Goal: Task Accomplishment & Management: Use online tool/utility

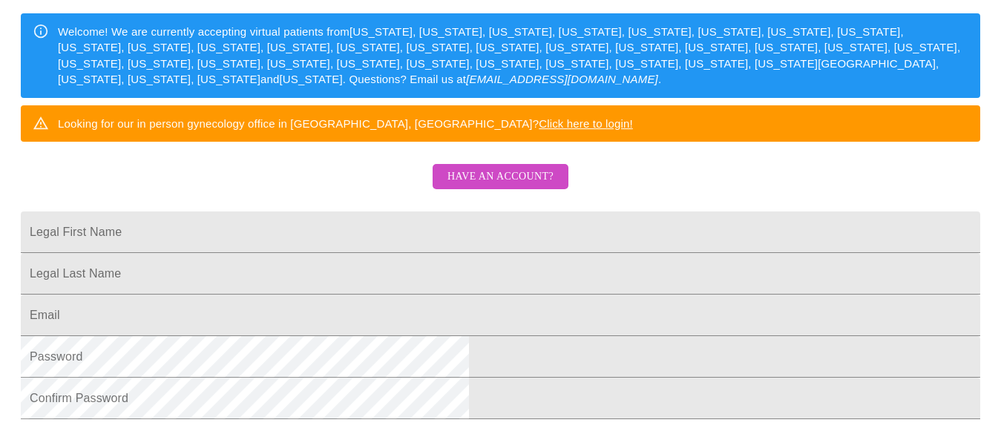
scroll to position [227, 0]
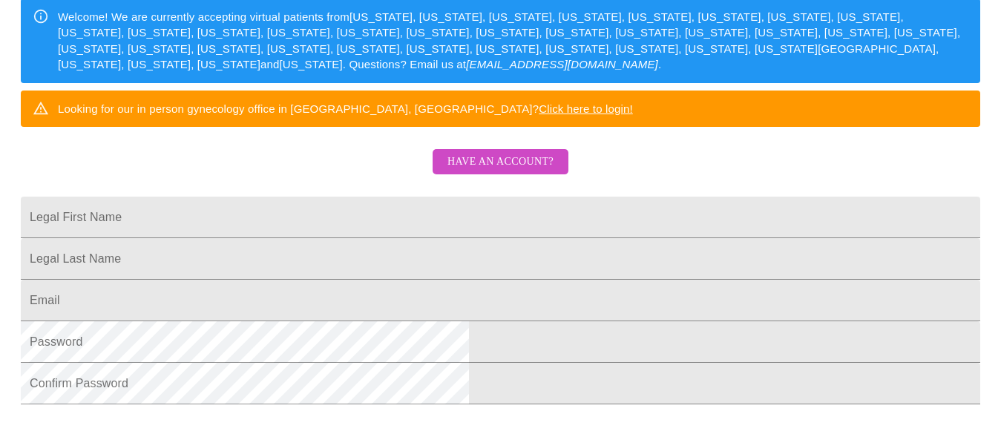
click at [497, 171] on span "Have an account?" at bounding box center [500, 162] width 106 height 19
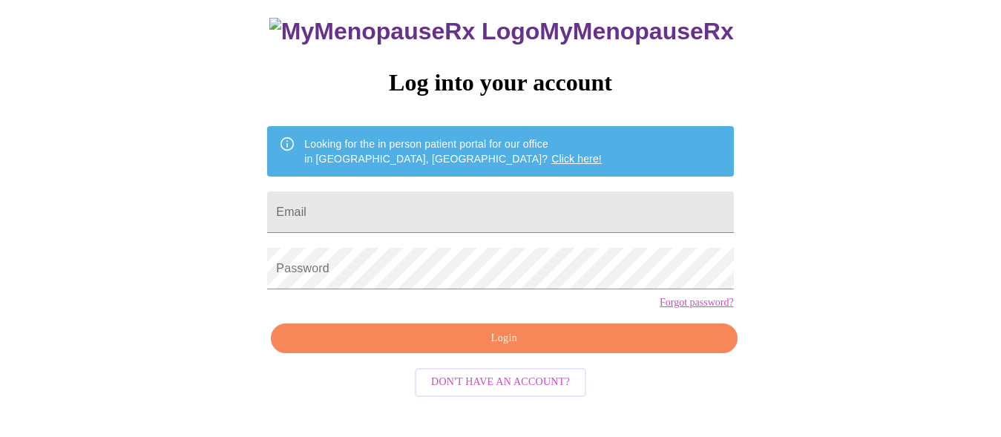
scroll to position [93, 0]
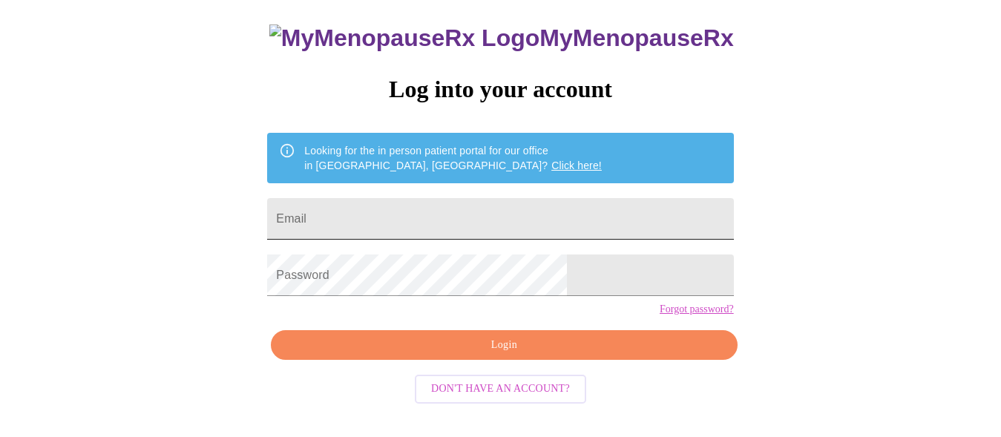
click at [495, 215] on input "Email" at bounding box center [500, 219] width 466 height 42
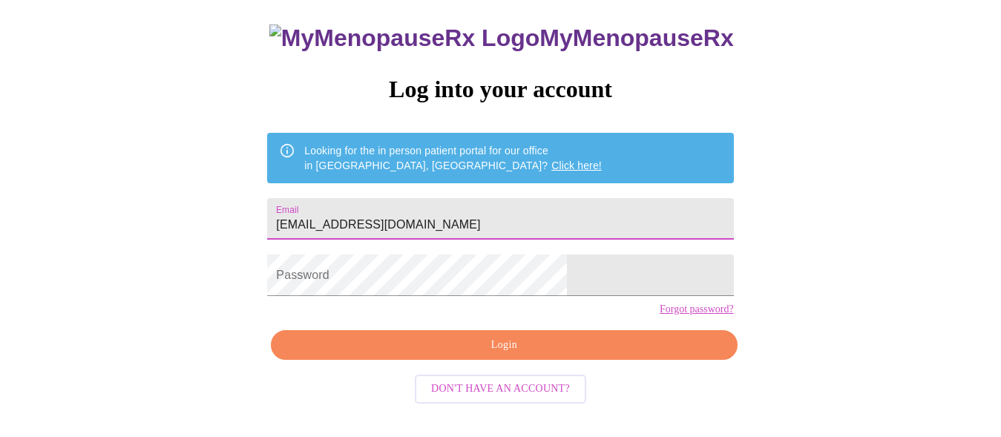
type input "[EMAIL_ADDRESS][DOMAIN_NAME]"
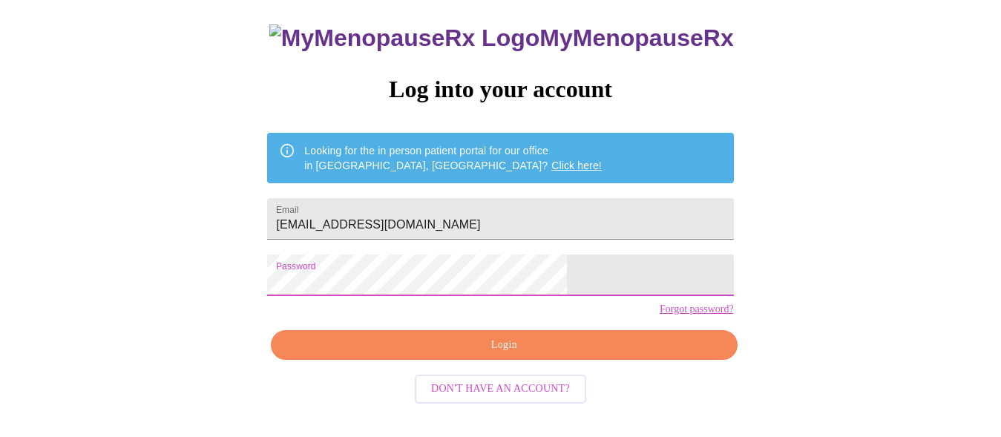
click at [473, 355] on span "Login" at bounding box center [504, 345] width 432 height 19
click at [500, 355] on span "Login" at bounding box center [504, 345] width 432 height 19
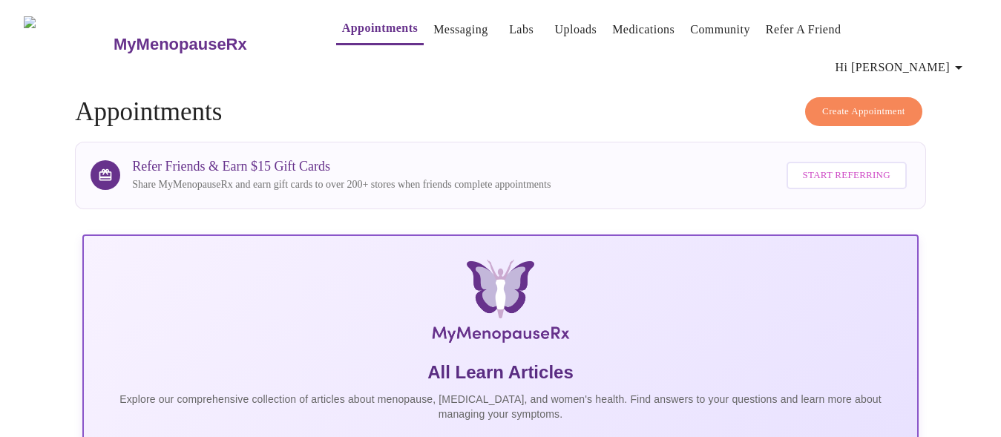
click at [362, 36] on link "Appointments" at bounding box center [380, 28] width 76 height 21
click at [922, 57] on span "Hi [PERSON_NAME]" at bounding box center [901, 67] width 132 height 21
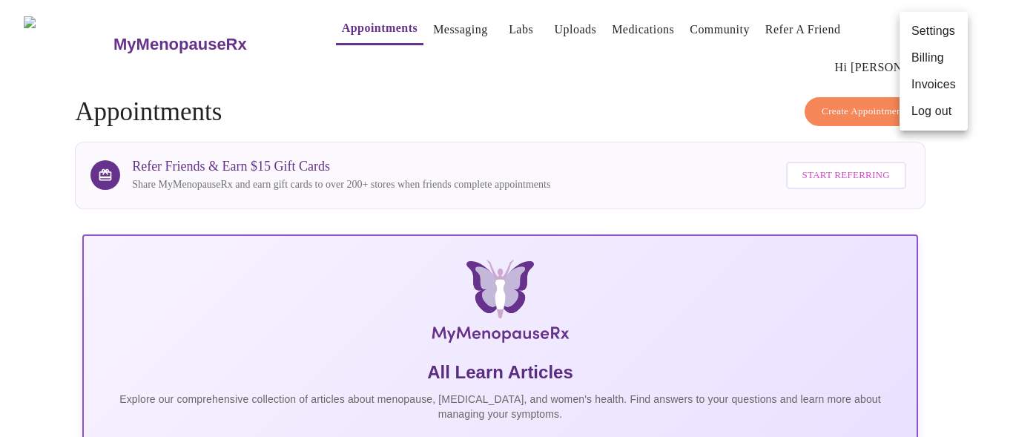
click at [711, 83] on div at bounding box center [506, 218] width 1013 height 437
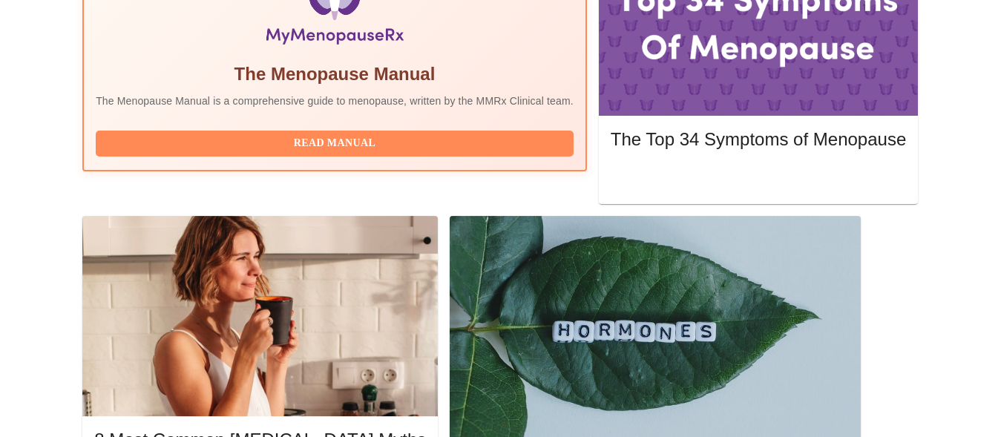
scroll to position [560, 0]
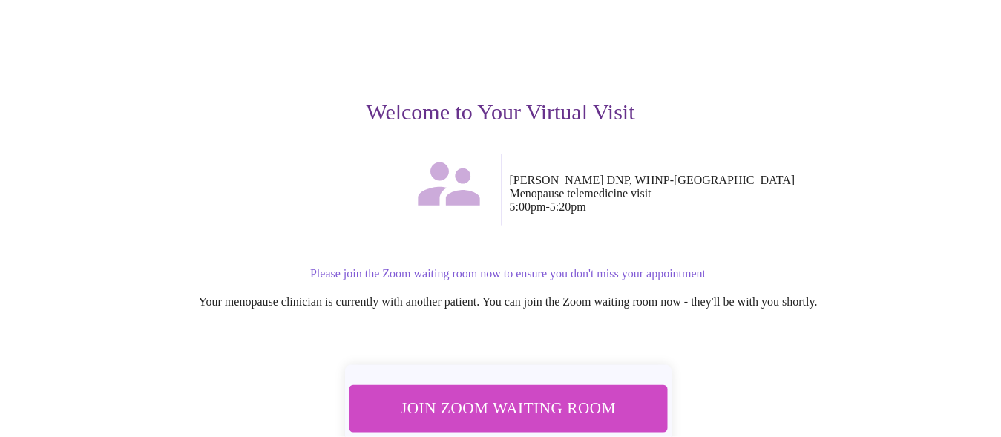
scroll to position [151, 0]
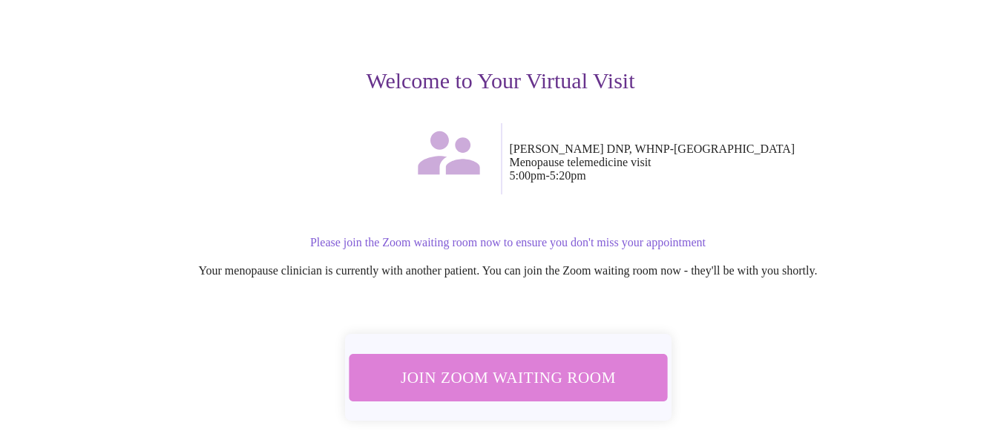
click at [610, 363] on span "Join Zoom Waiting Room" at bounding box center [507, 377] width 288 height 28
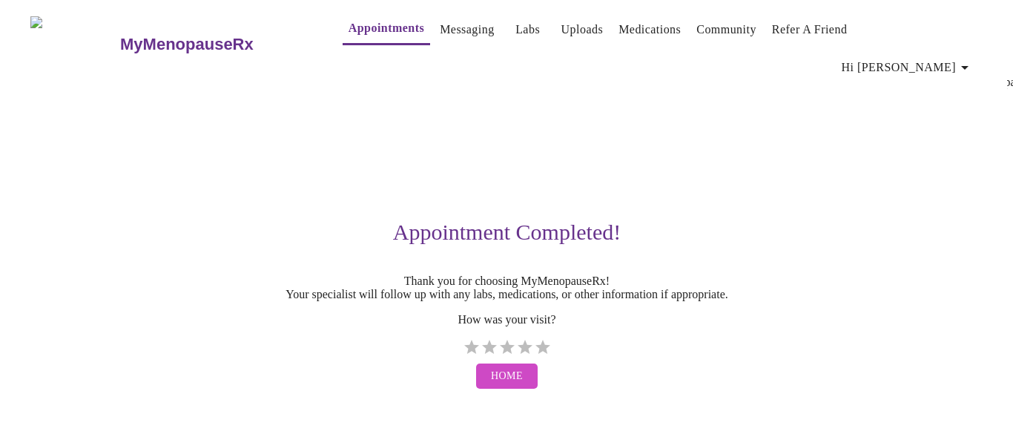
scroll to position [0, 0]
